Goal: Task Accomplishment & Management: Complete application form

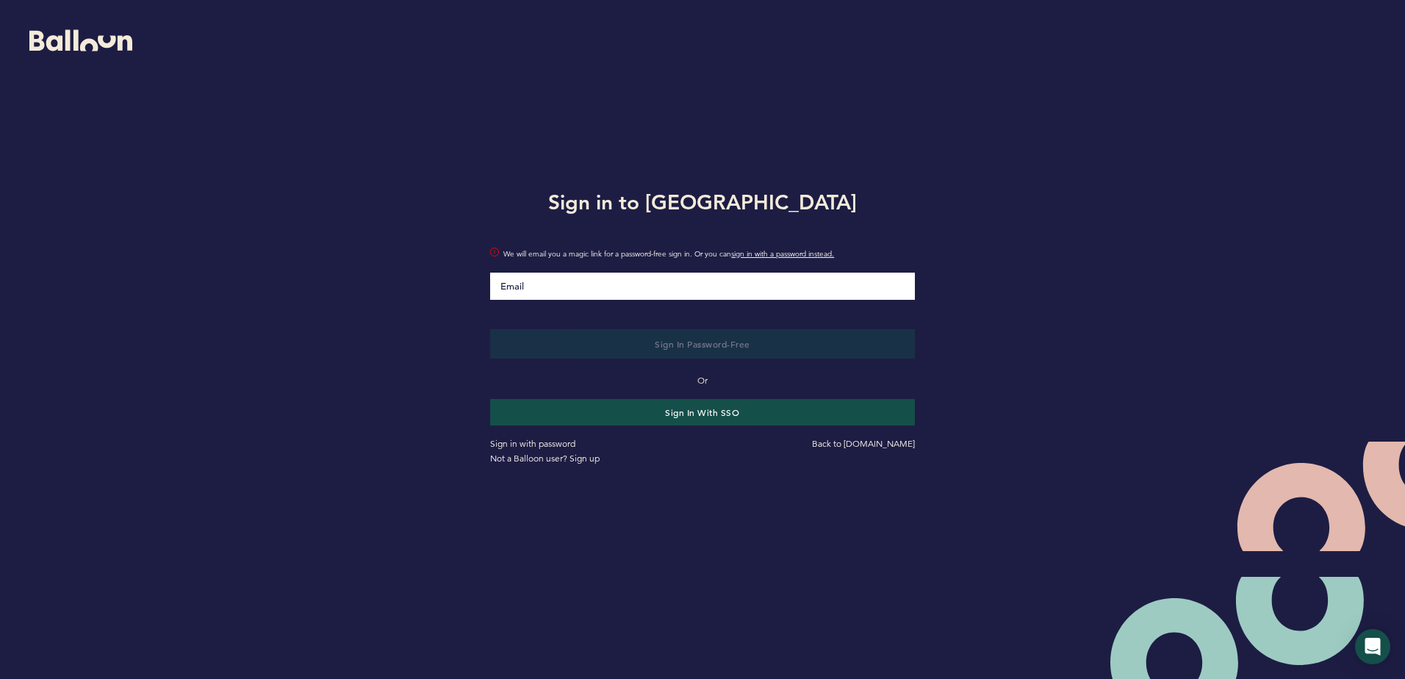
click at [640, 289] on input "Email" at bounding box center [702, 286] width 424 height 27
type input "[EMAIL_ADDRESS][DOMAIN_NAME]"
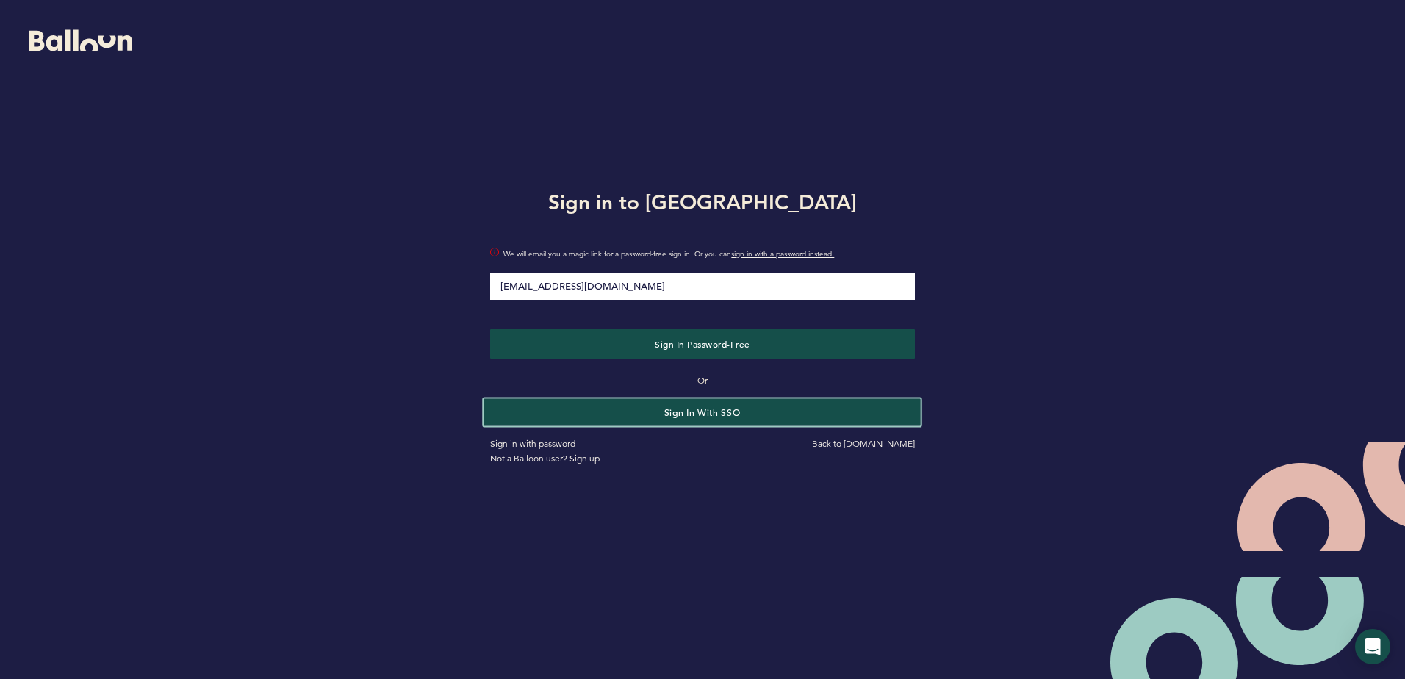
click at [584, 414] on button "Sign in with SSO" at bounding box center [702, 411] width 437 height 27
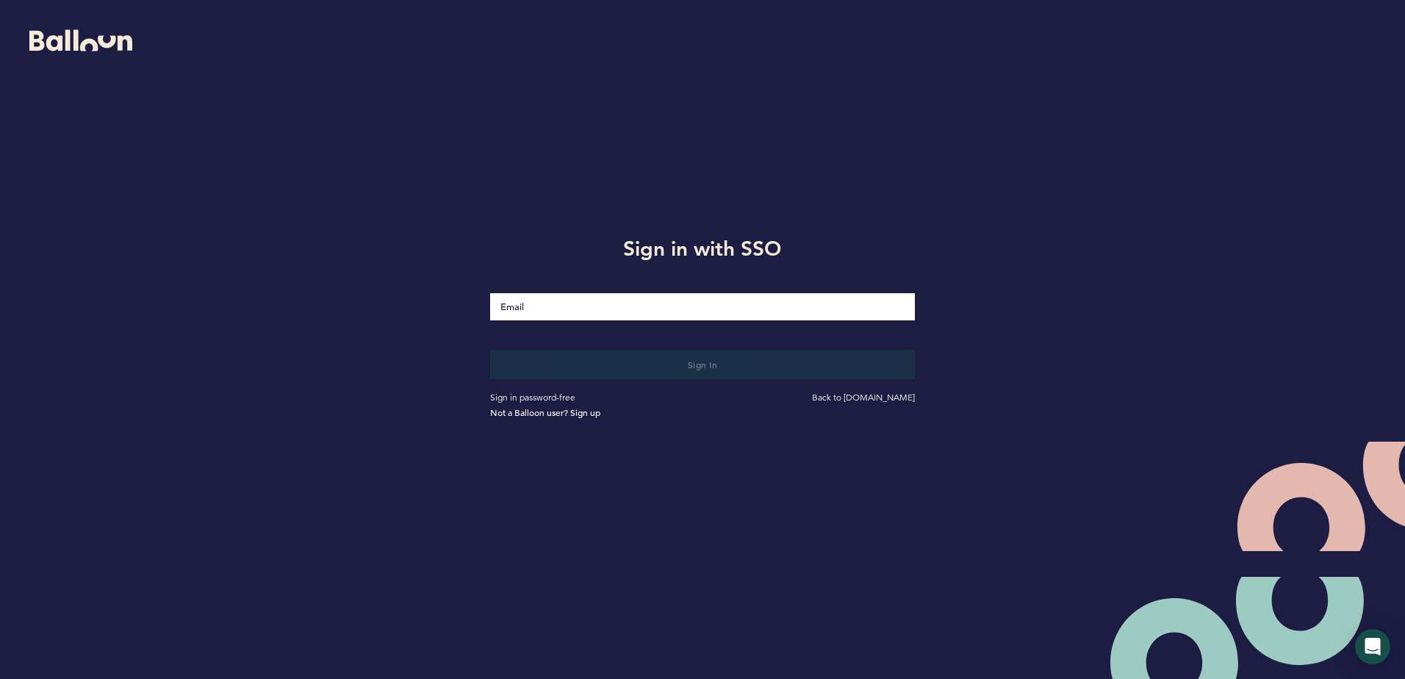
click at [601, 310] on input "Email" at bounding box center [702, 306] width 424 height 27
type input "[EMAIL_ADDRESS][DOMAIN_NAME]"
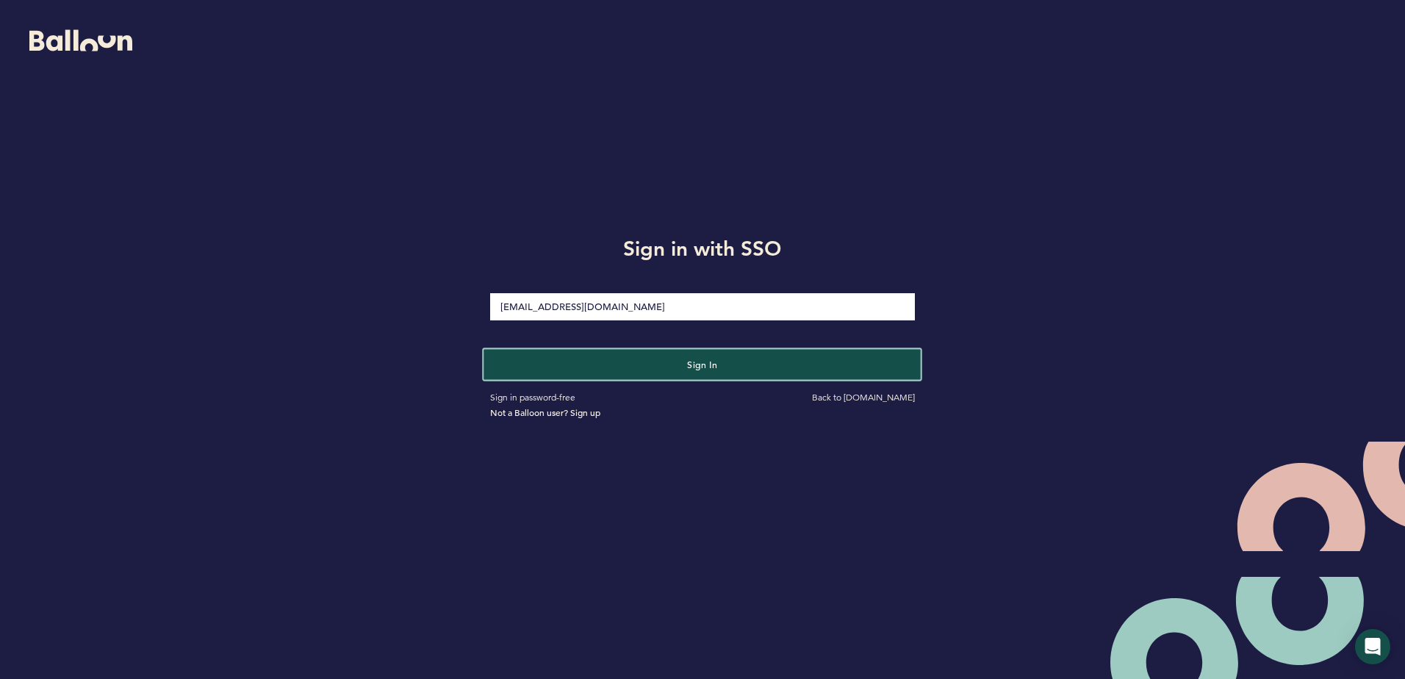
click at [583, 357] on button "Sign in" at bounding box center [702, 364] width 437 height 30
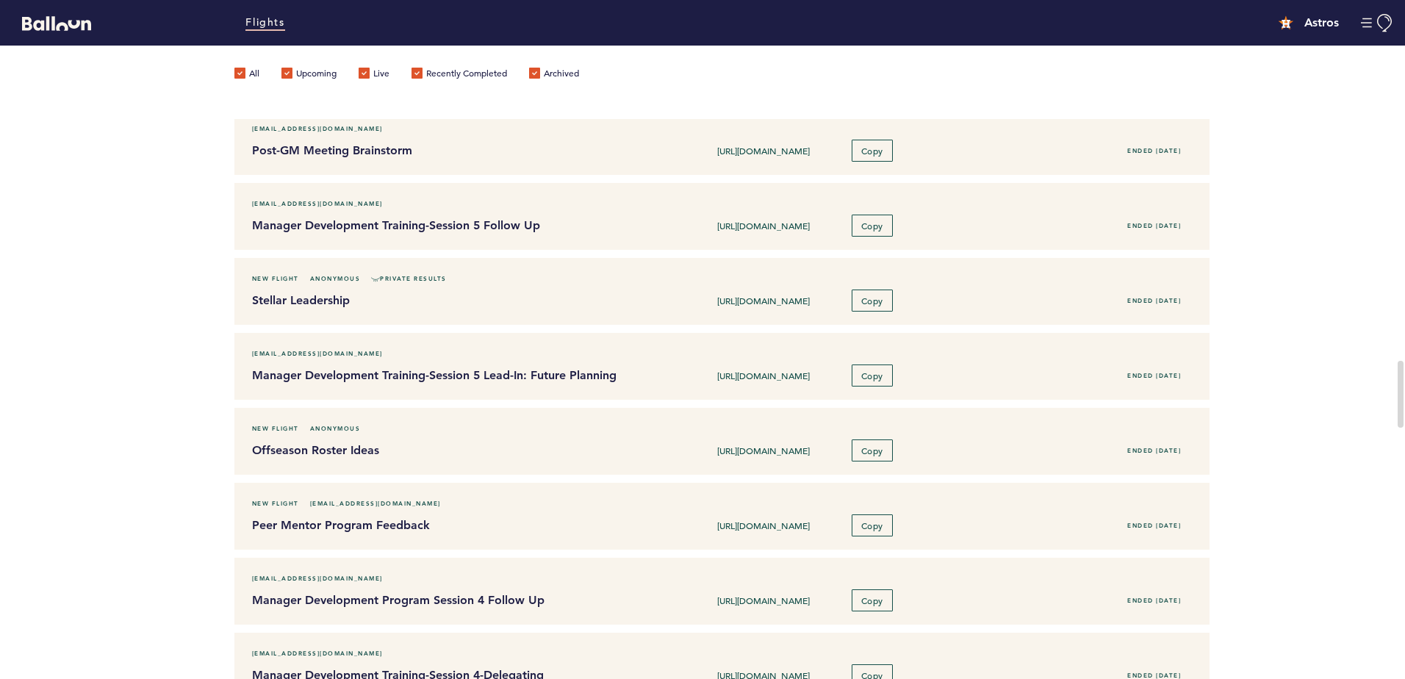
scroll to position [1837, 0]
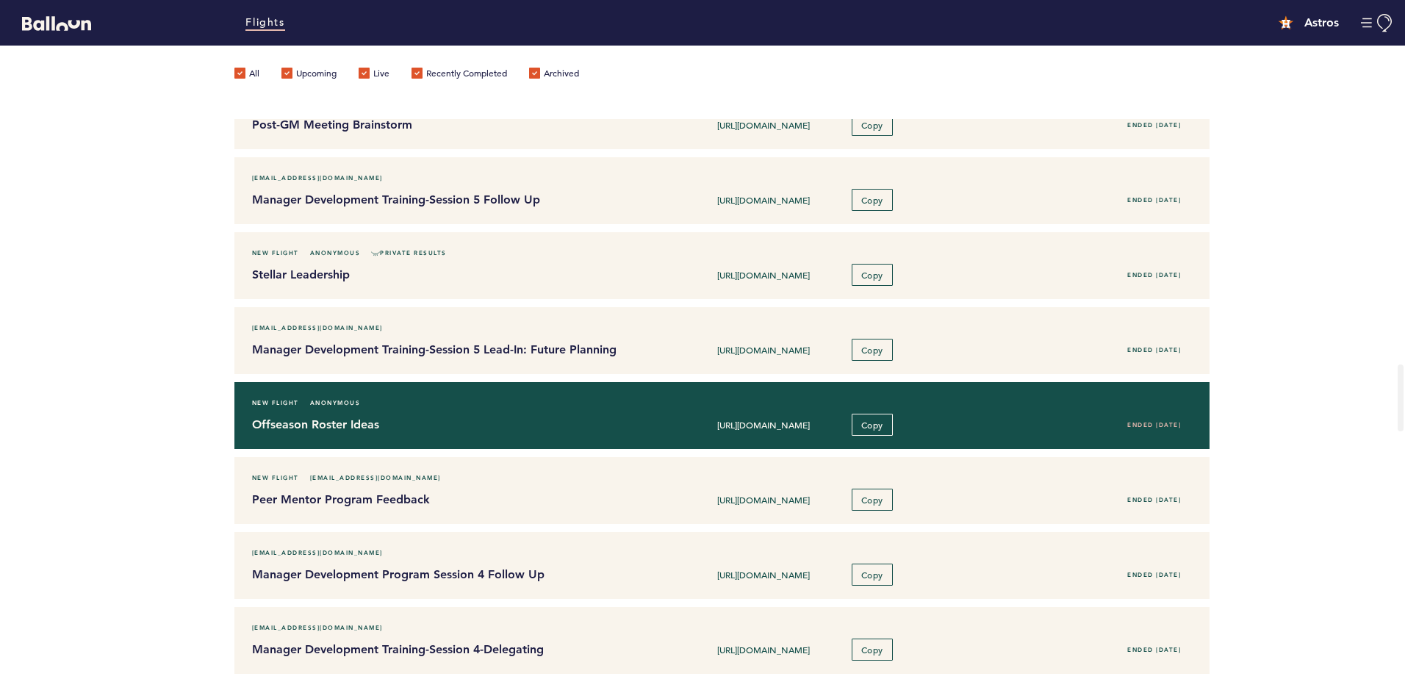
click at [566, 421] on h4 "Offseason Roster Ideas" at bounding box center [441, 425] width 379 height 18
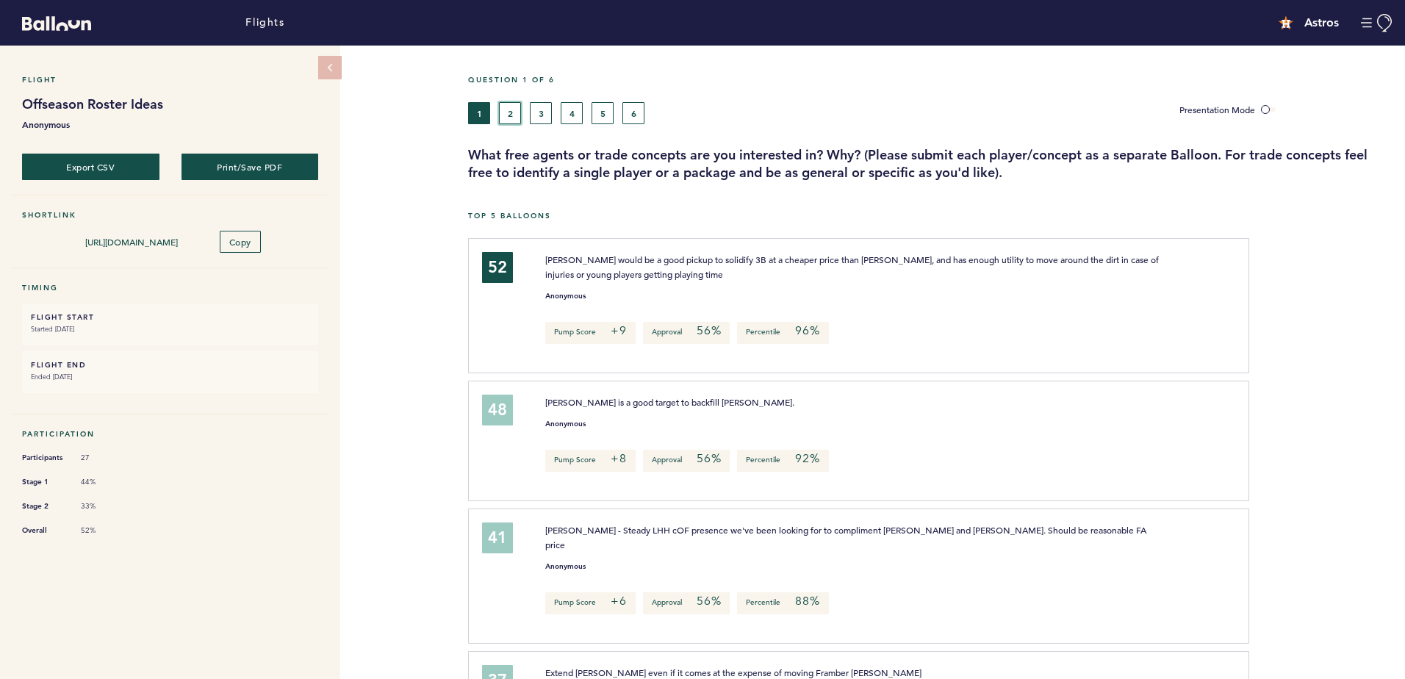
click at [506, 120] on button "2" at bounding box center [510, 113] width 22 height 22
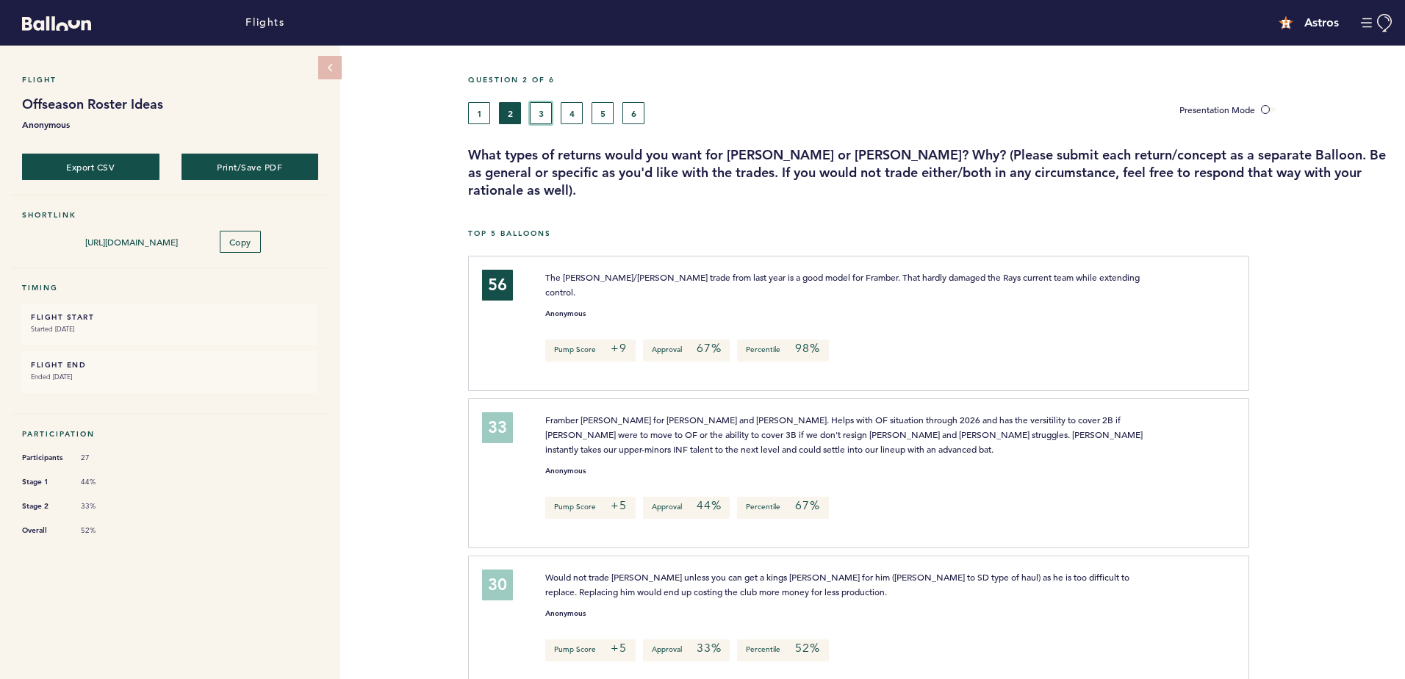
click at [544, 105] on button "3" at bounding box center [541, 113] width 22 height 22
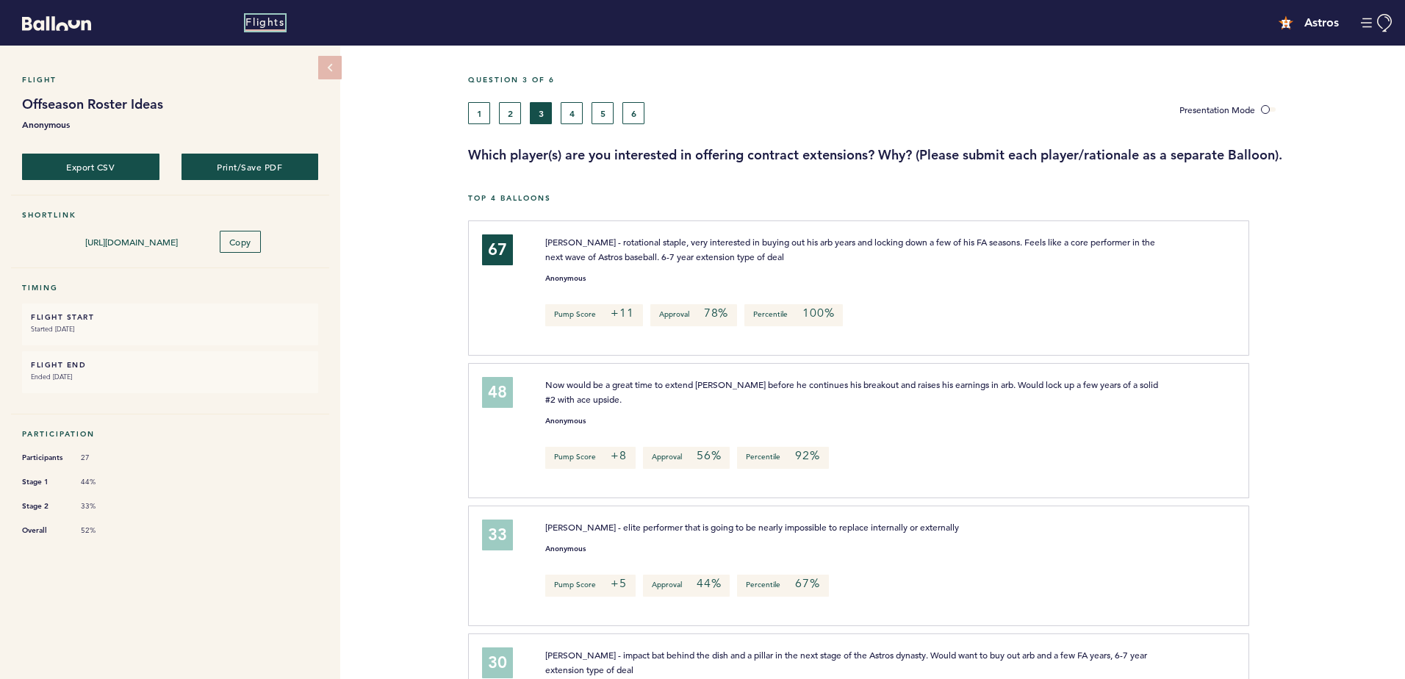
click at [258, 28] on link "Flights" at bounding box center [264, 23] width 39 height 16
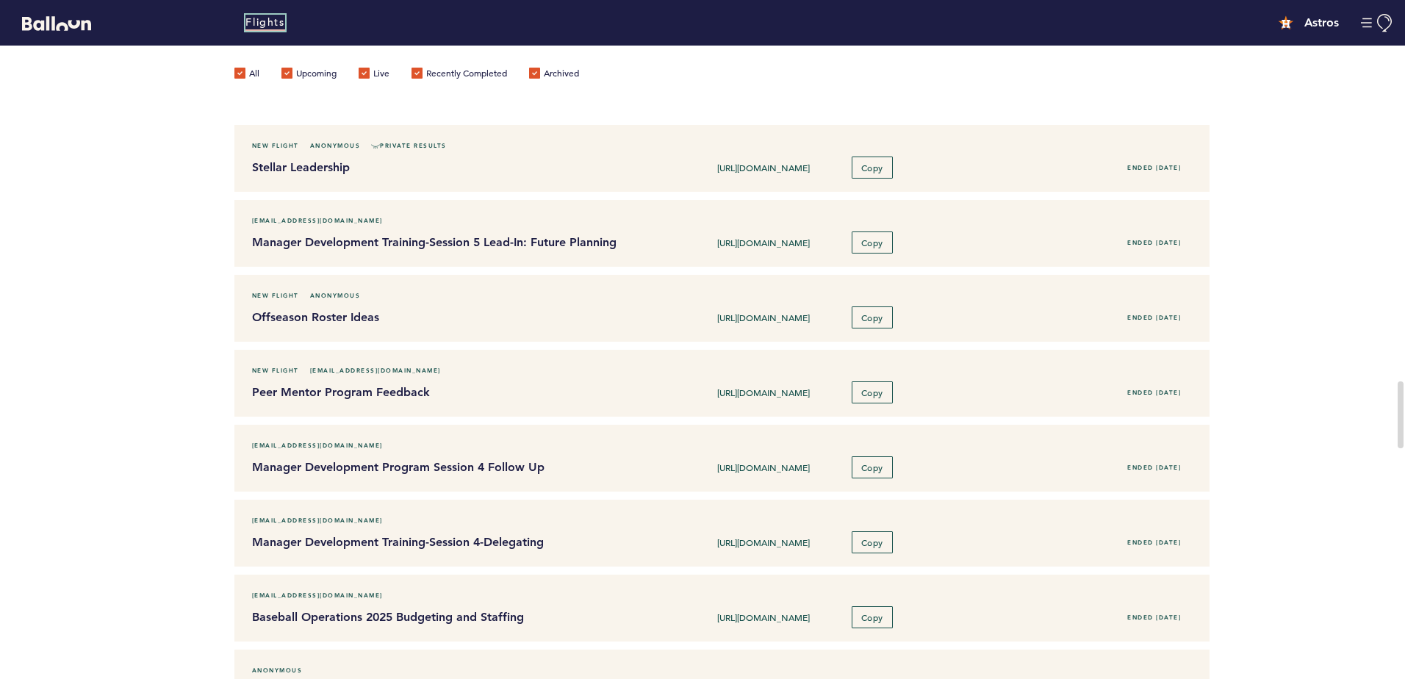
scroll to position [1910, 0]
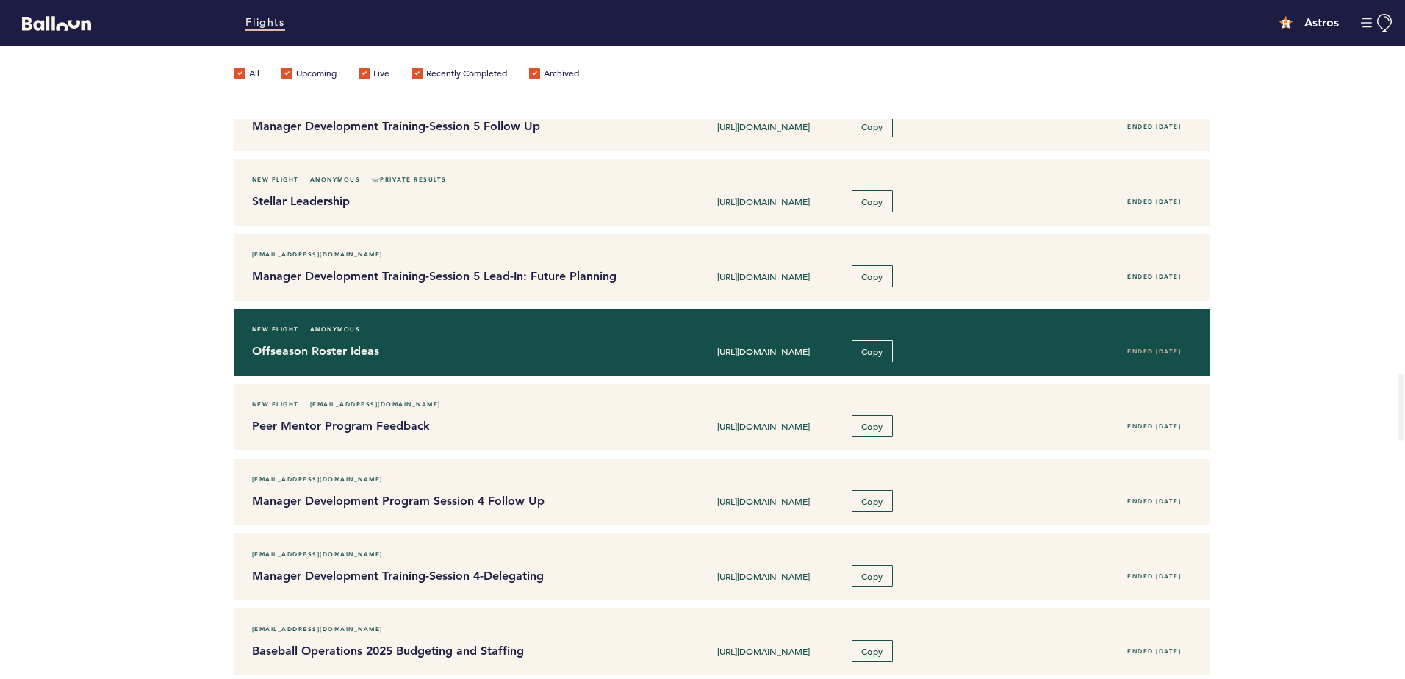
click at [316, 361] on div "Offseason Roster Ideas https://blln.link/c/MCzCwhx Copy Ended 10/18/2024" at bounding box center [722, 351] width 963 height 22
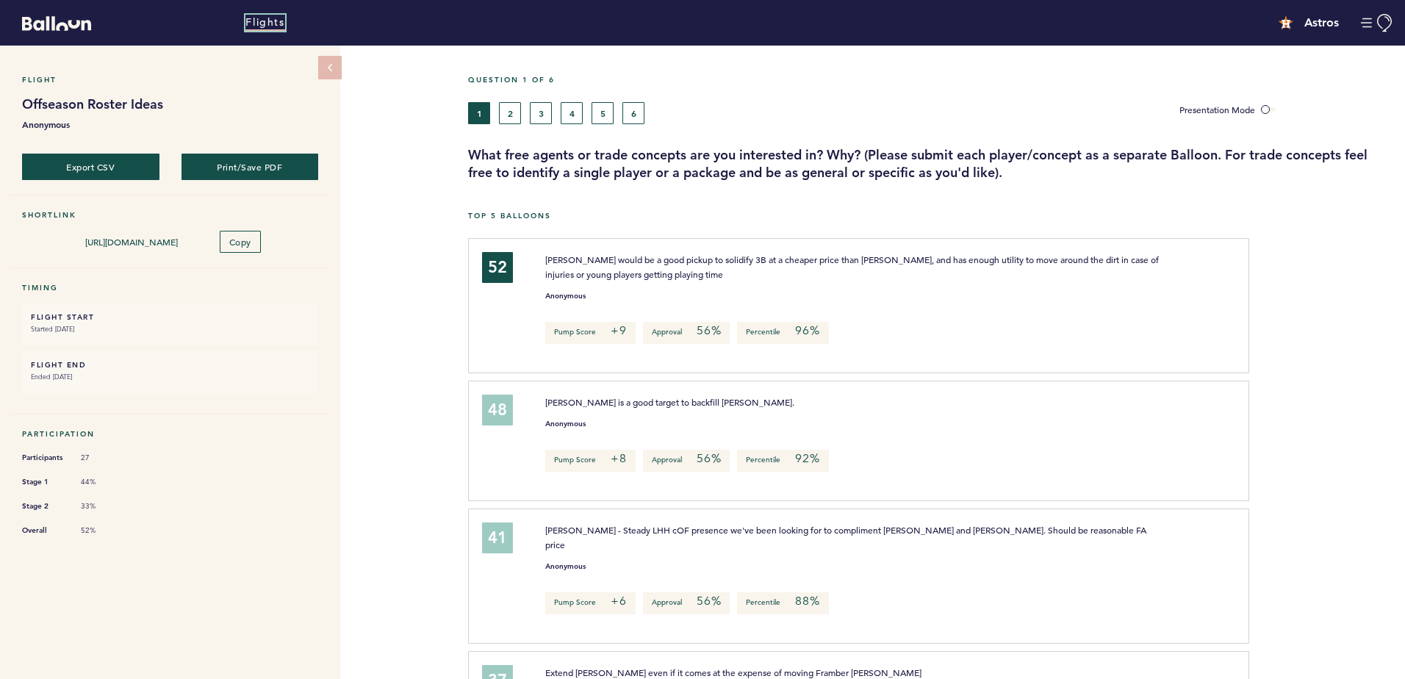
click at [273, 26] on link "Flights" at bounding box center [264, 23] width 39 height 16
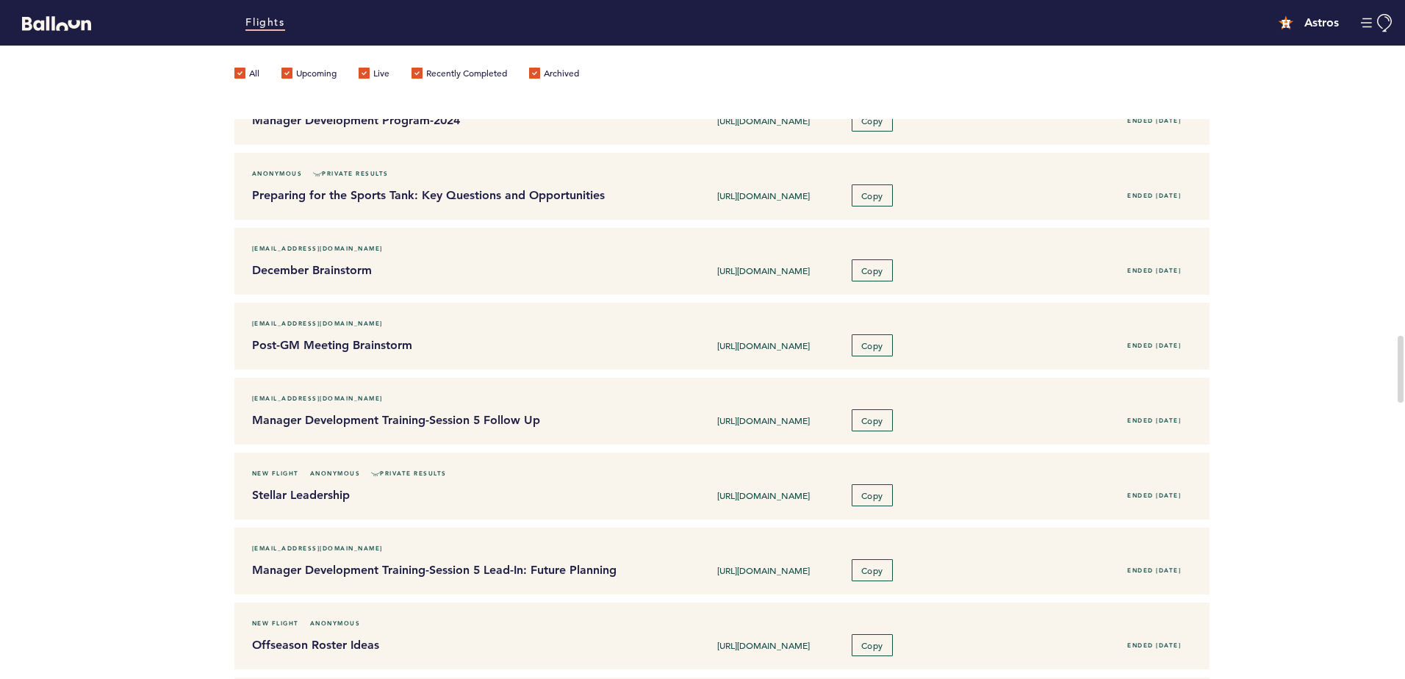
scroll to position [1690, 0]
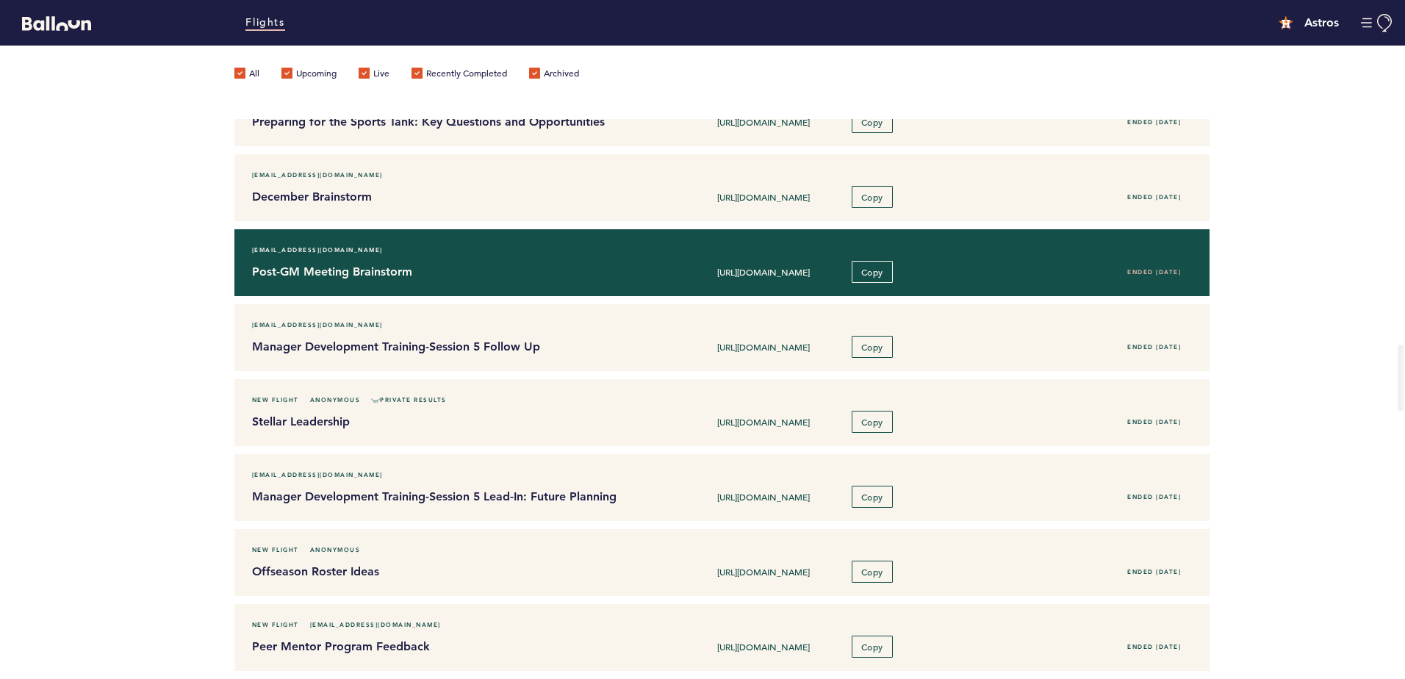
click at [346, 264] on h4 "Post-GM Meeting Brainstorm" at bounding box center [441, 272] width 379 height 18
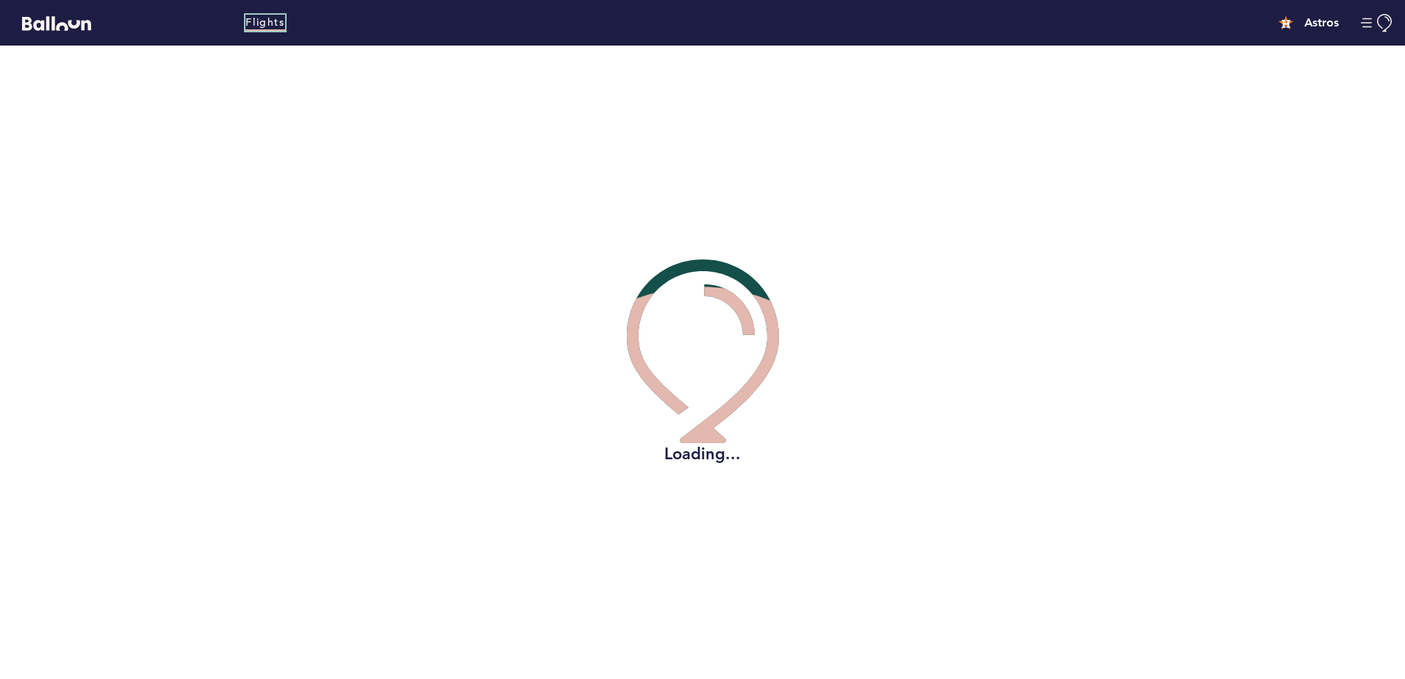
click at [262, 25] on link "Flights" at bounding box center [264, 23] width 39 height 16
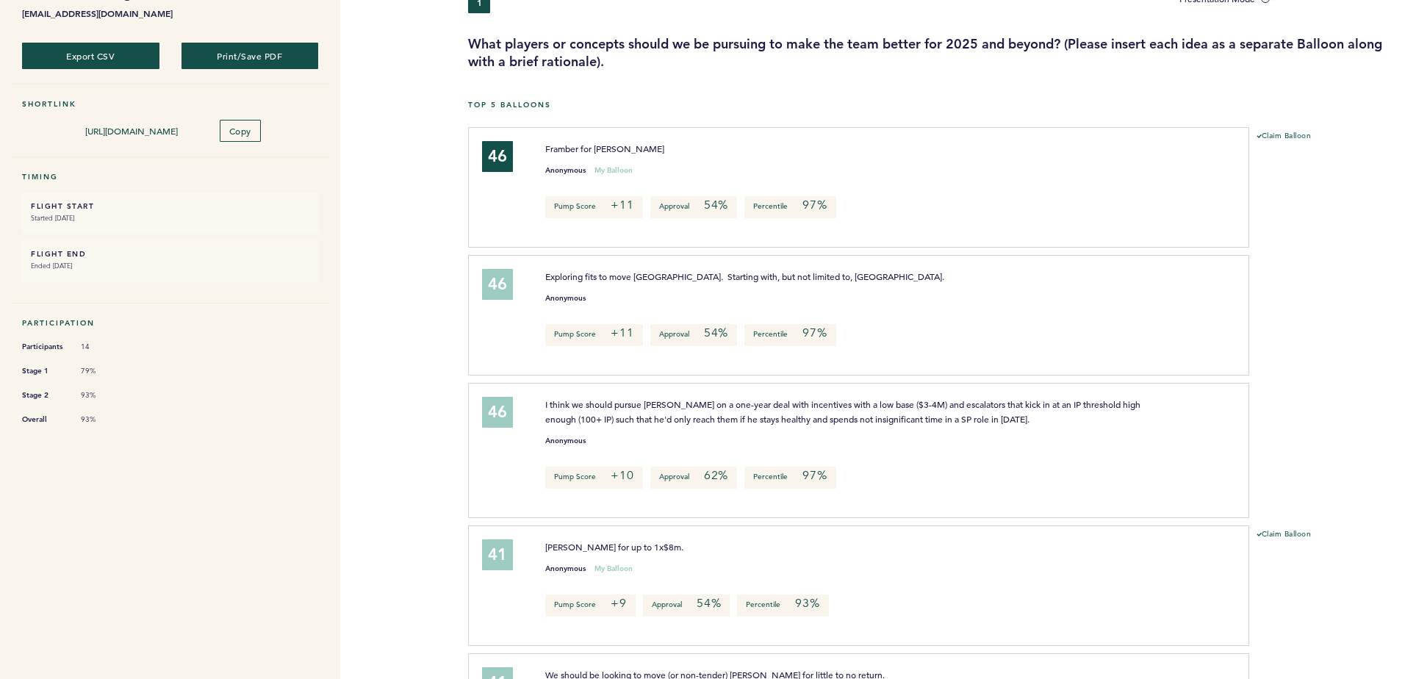
scroll to position [147, 0]
